Goal: Communication & Community: Answer question/provide support

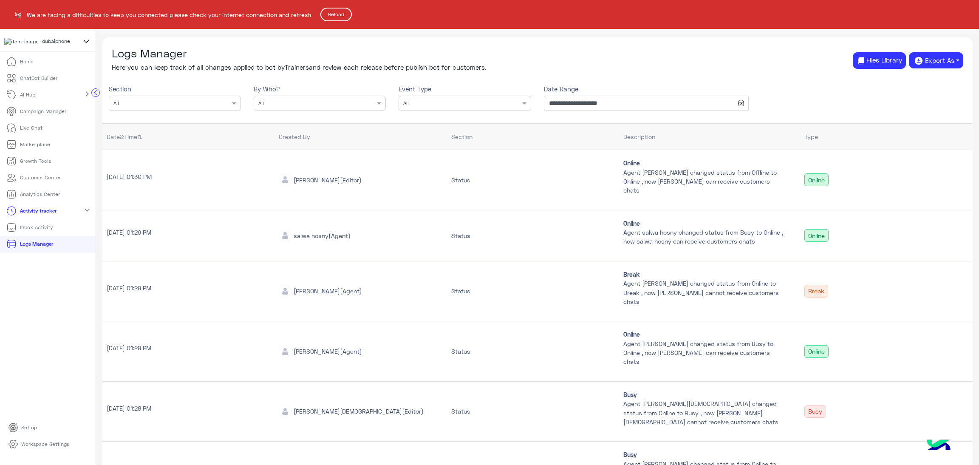
scroll to position [295, 0]
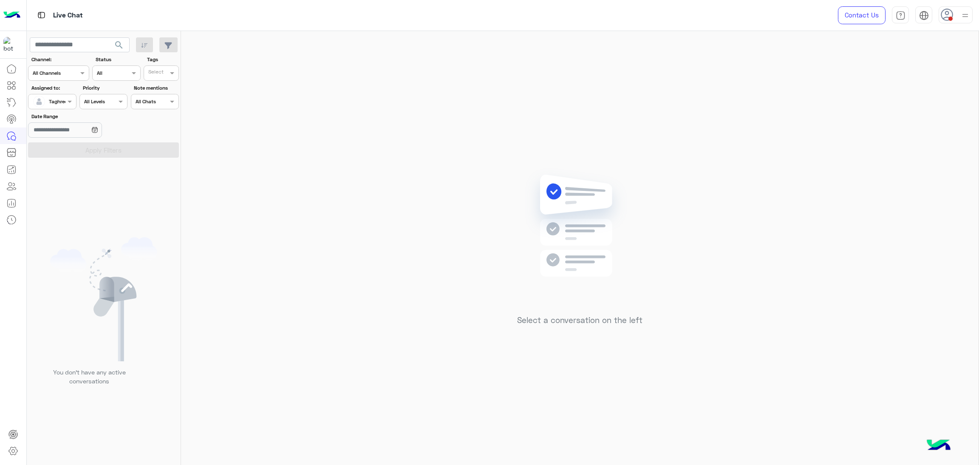
click at [63, 100] on div at bounding box center [51, 100] width 47 height 8
click at [70, 125] on div "All" at bounding box center [88, 119] width 121 height 16
click at [79, 148] on button "Apply Filters" at bounding box center [103, 149] width 151 height 15
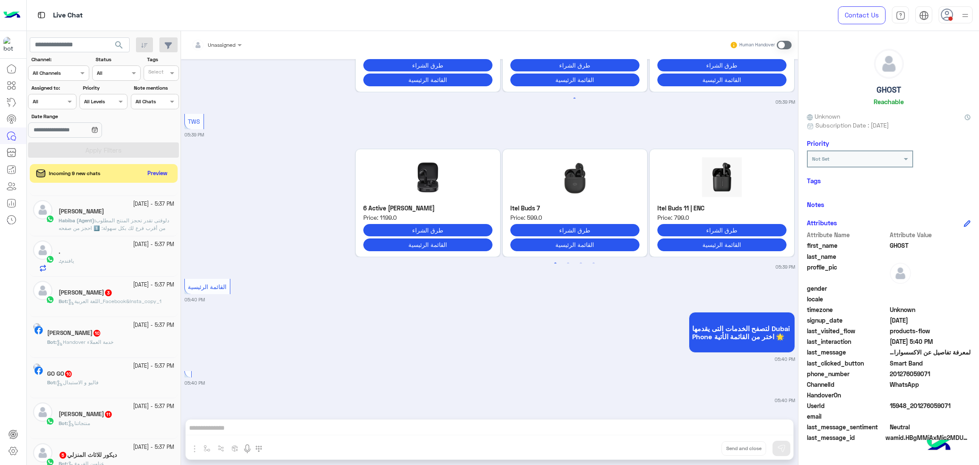
scroll to position [322, 0]
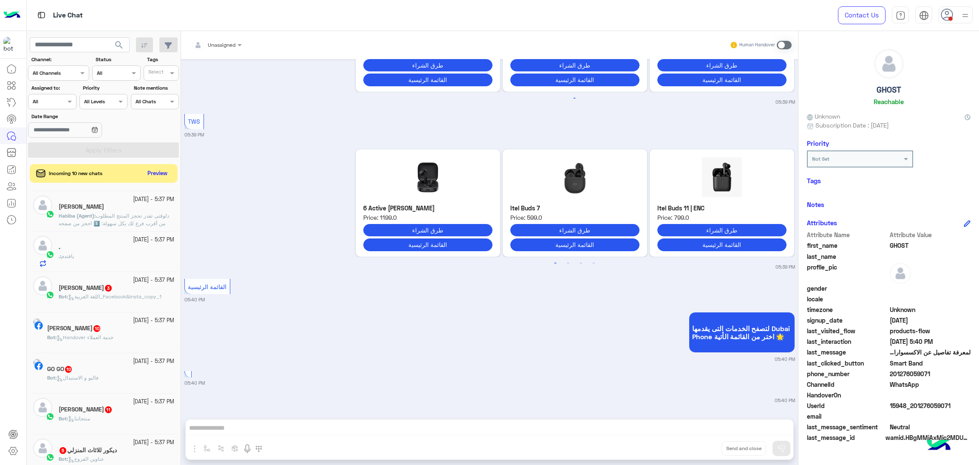
click at [82, 237] on div "5 October - 5:37 PM . . : يافندم" at bounding box center [104, 252] width 148 height 40
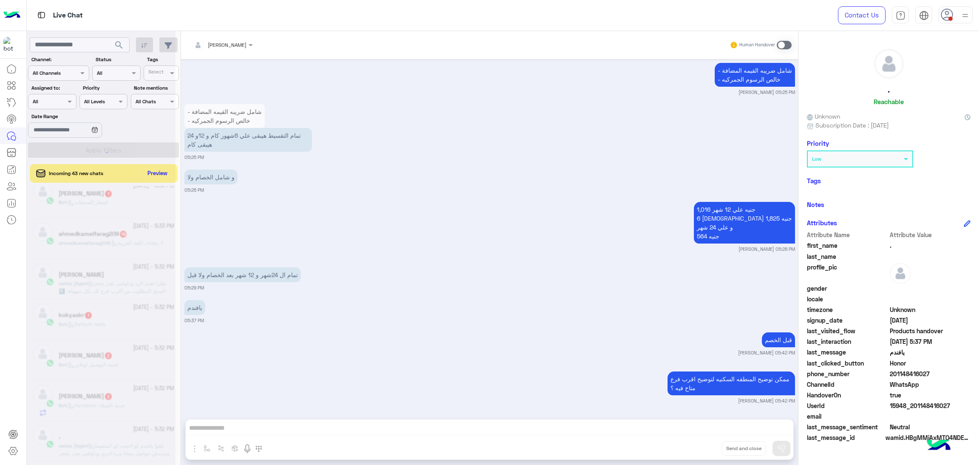
scroll to position [4, 0]
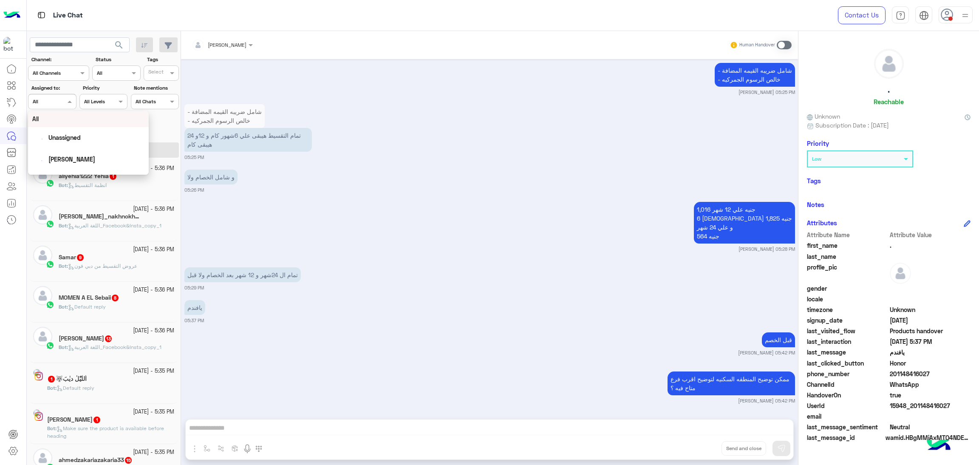
click at [40, 102] on input "text" at bounding box center [43, 101] width 20 height 8
click at [68, 136] on span "Unassigned" at bounding box center [64, 137] width 32 height 7
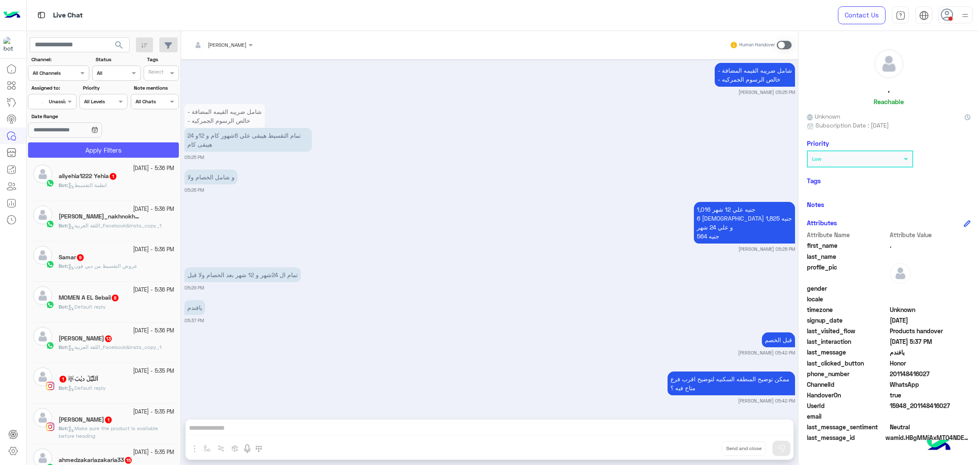
click at [90, 149] on button "Apply Filters" at bounding box center [103, 149] width 151 height 15
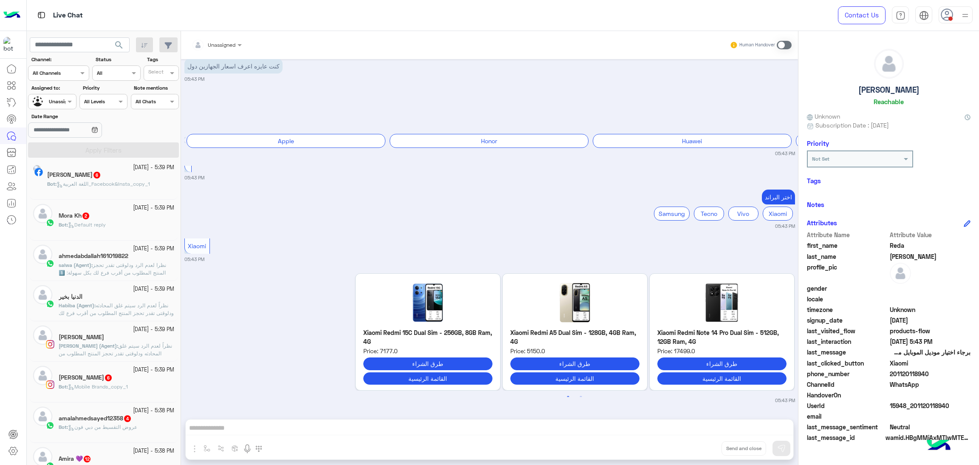
scroll to position [195, 0]
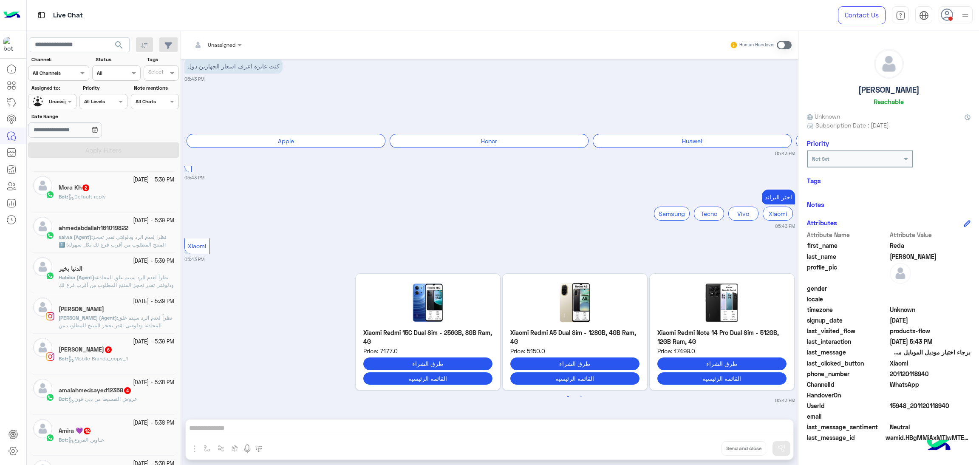
click at [100, 330] on p "Kareem Ahmed (Agent) : نظراً لعدم الرد سيتم غلق المحادثه ودلوقتى تقدر تحجز المن…" at bounding box center [117, 348] width 116 height 69
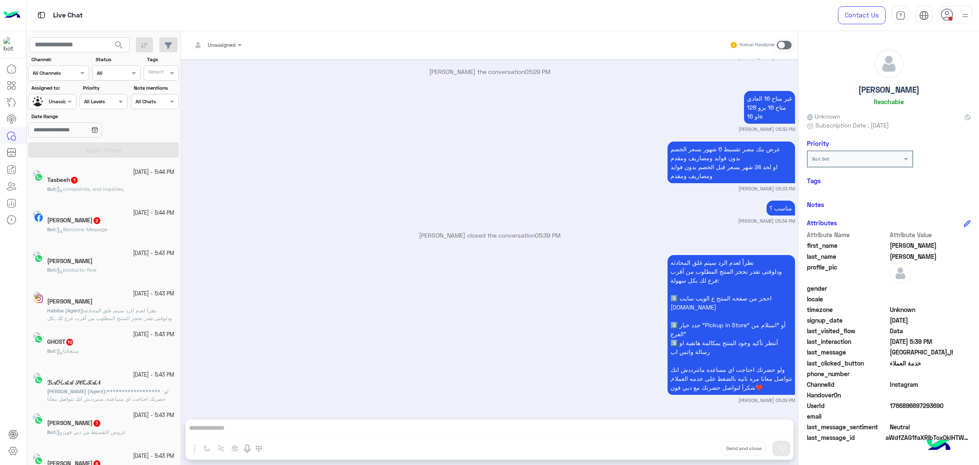
scroll to position [4, 0]
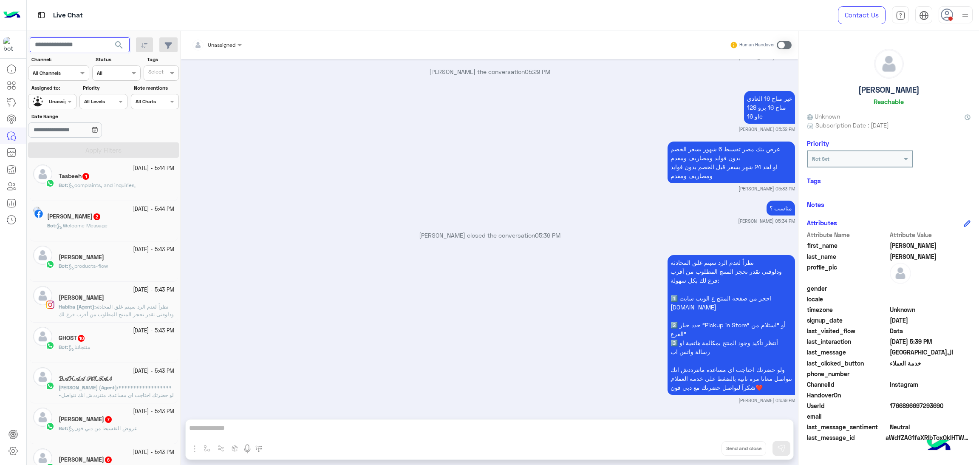
click at [93, 48] on input "text" at bounding box center [80, 44] width 100 height 15
click at [106, 39] on input "text" at bounding box center [80, 44] width 100 height 15
paste input "**********"
type input "**********"
click at [109, 37] on button "search" at bounding box center [119, 46] width 21 height 18
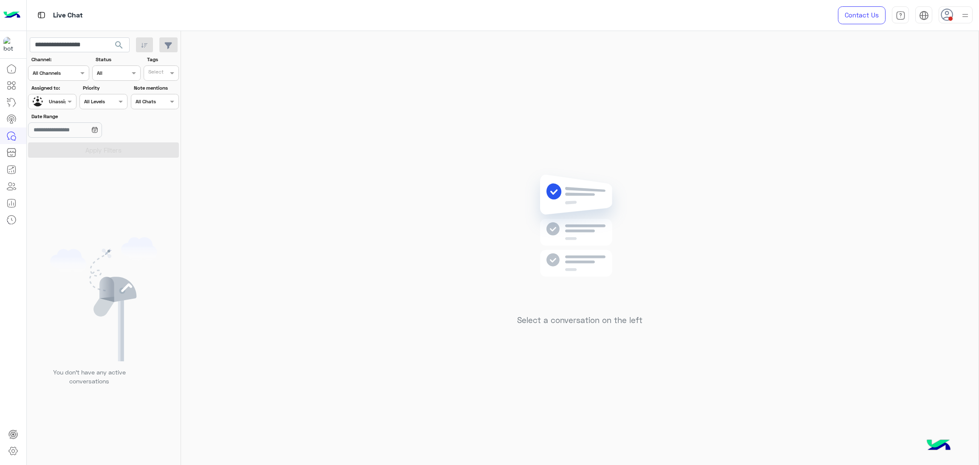
click at [60, 102] on div at bounding box center [51, 100] width 47 height 8
click at [62, 117] on div "All" at bounding box center [88, 118] width 112 height 9
click at [73, 145] on button "Apply Filters" at bounding box center [103, 149] width 151 height 15
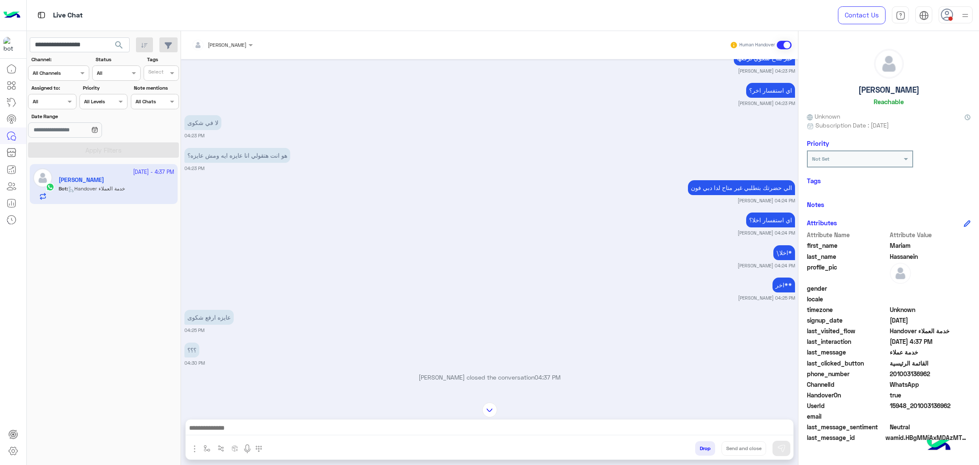
scroll to position [573, 0]
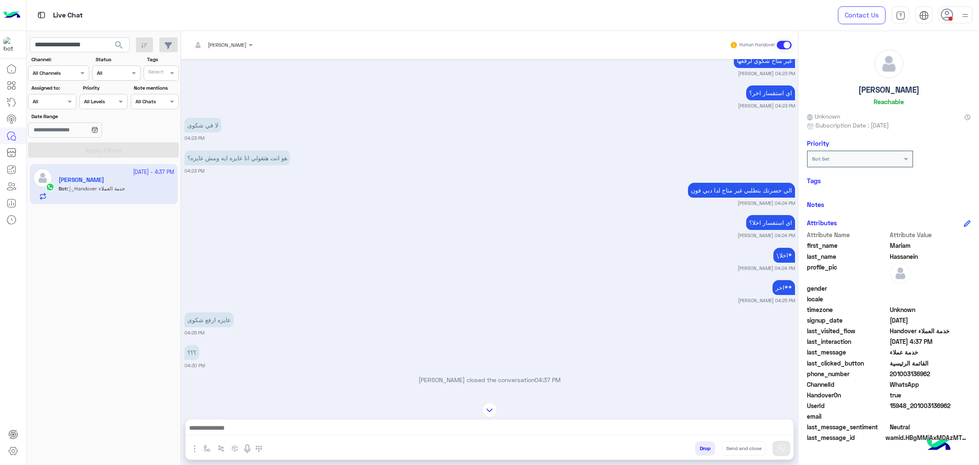
click at [216, 34] on div "hesham sayes Human Handover" at bounding box center [489, 45] width 617 height 28
click at [219, 40] on input "text" at bounding box center [212, 44] width 40 height 8
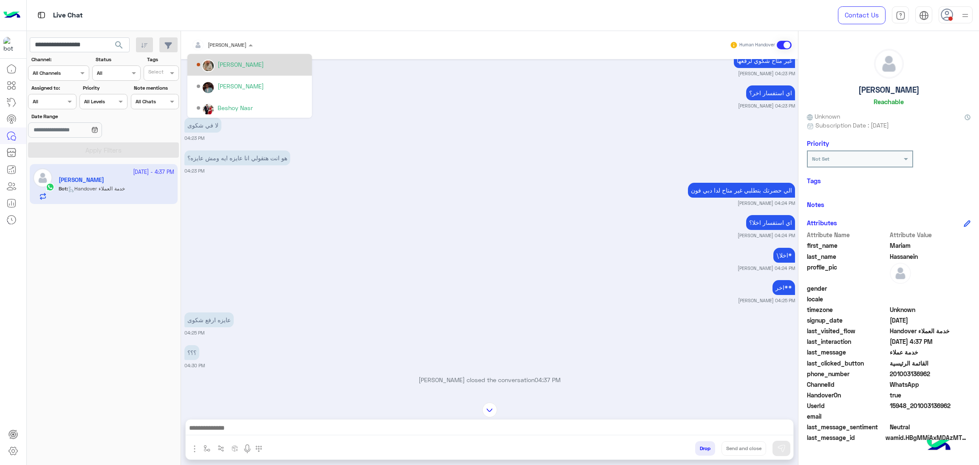
click at [230, 64] on div "Omar Mohamed Elmahdy" at bounding box center [240, 64] width 46 height 9
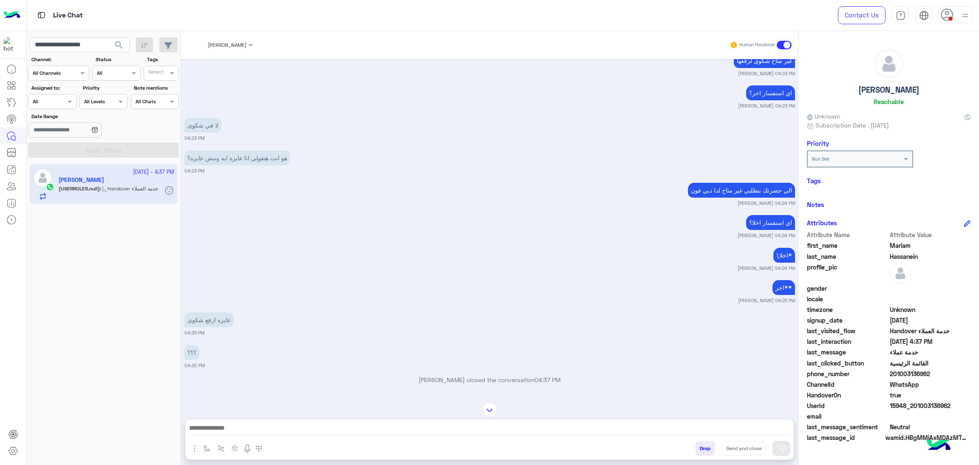
scroll to position [856, 0]
